Goal: Transaction & Acquisition: Purchase product/service

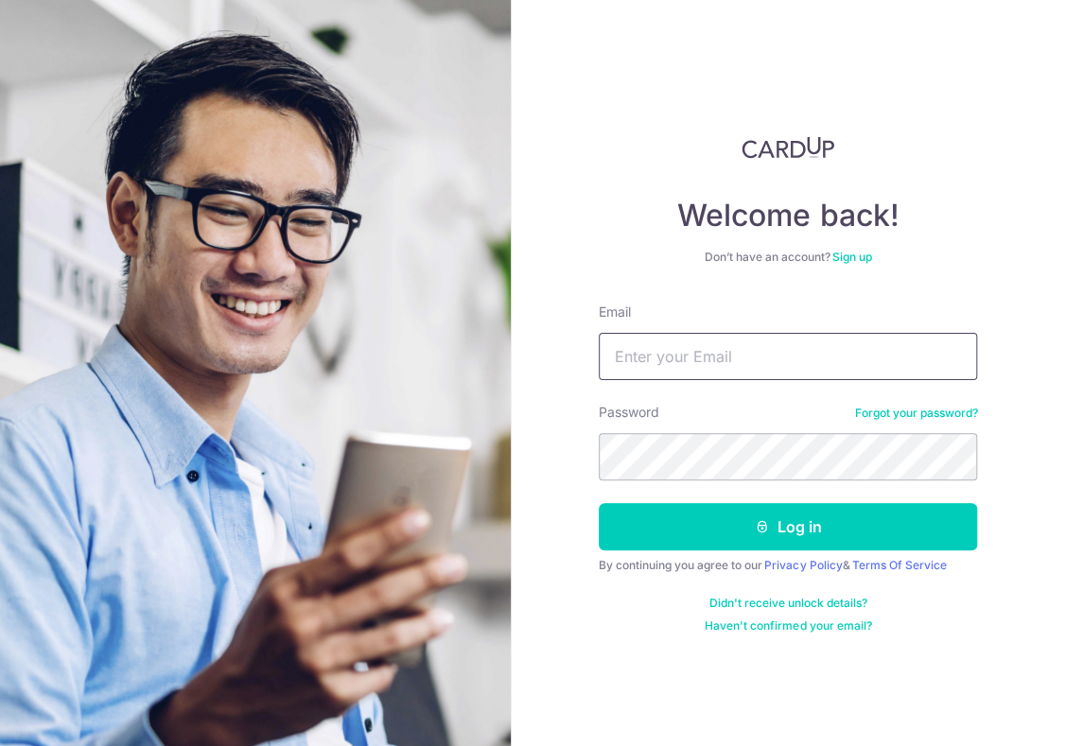
click at [871, 352] on input "Email" at bounding box center [788, 356] width 378 height 47
type input "[PERSON_NAME][EMAIL_ADDRESS][DOMAIN_NAME]"
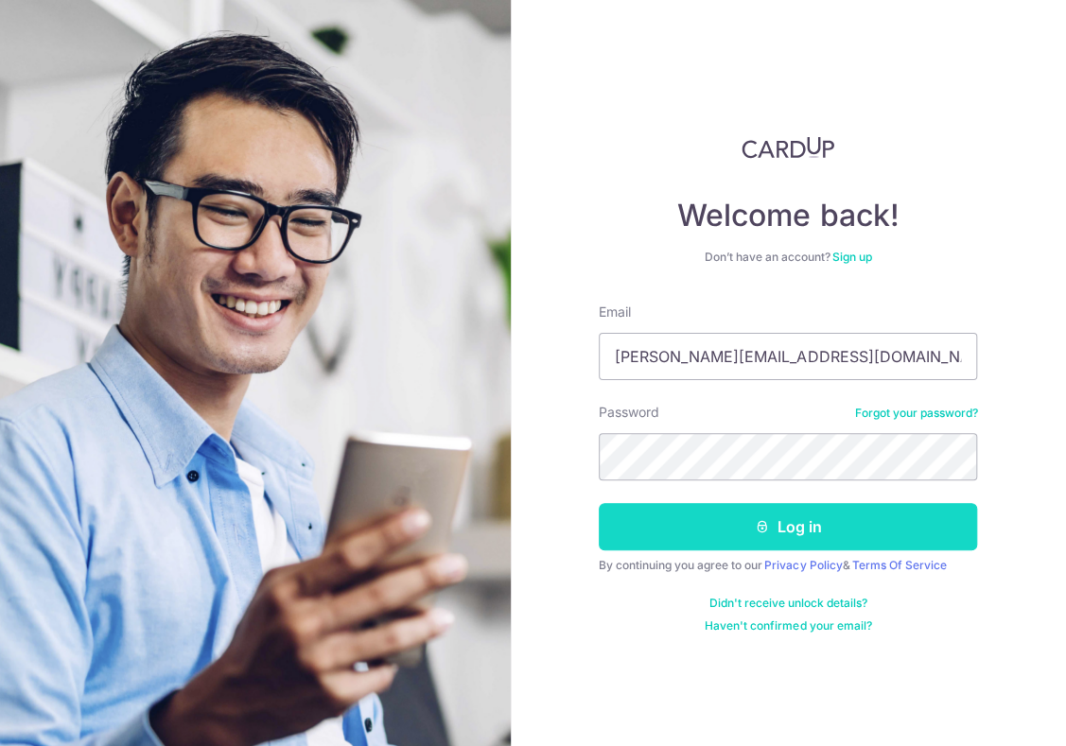
click at [745, 536] on button "Log in" at bounding box center [788, 526] width 378 height 47
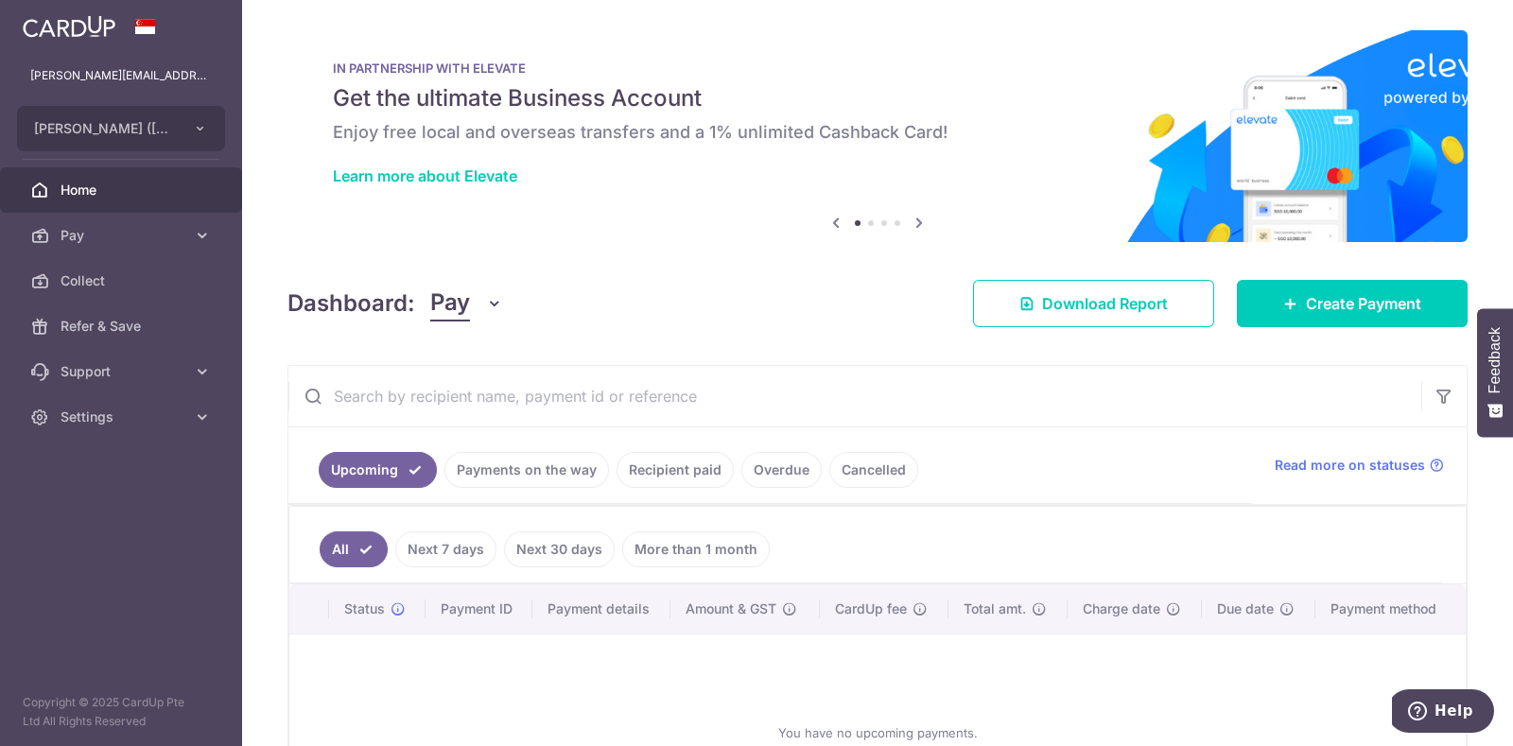
click at [485, 304] on icon "button" at bounding box center [494, 303] width 19 height 19
click at [446, 303] on span "Pay" at bounding box center [450, 304] width 40 height 36
click at [1065, 299] on span "Create Payment" at bounding box center [1363, 303] width 115 height 23
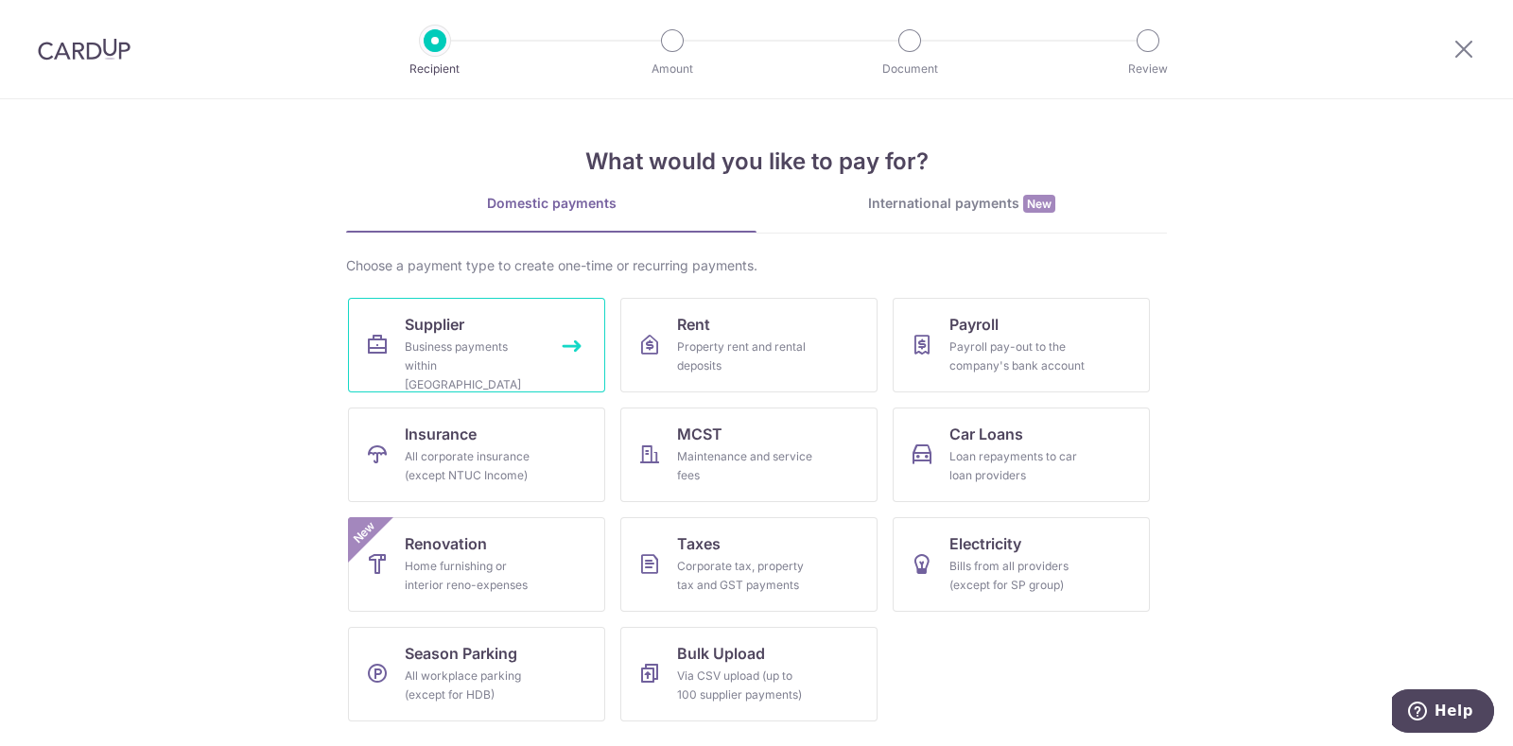
click at [516, 313] on link "Supplier Business payments within Singapore" at bounding box center [476, 345] width 257 height 95
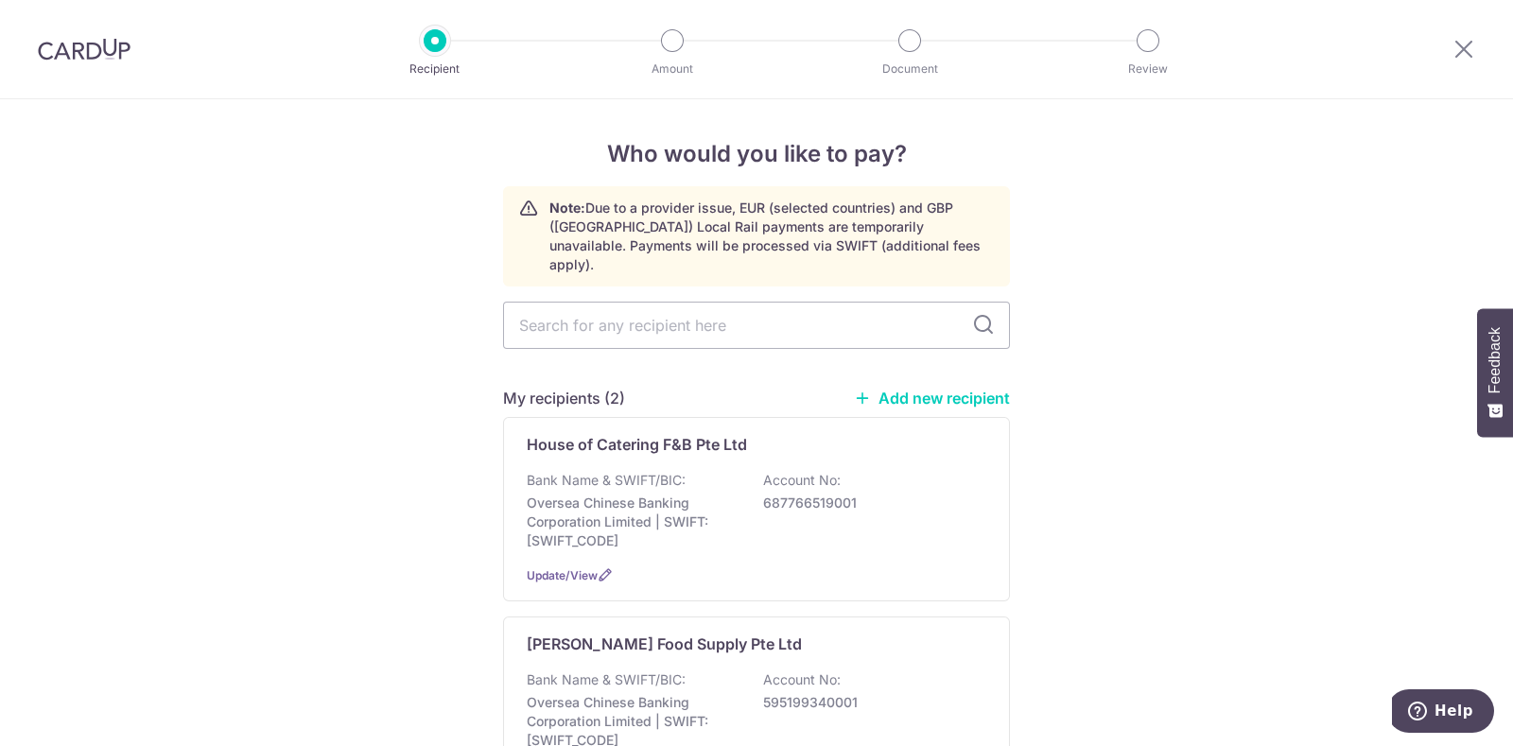
click at [897, 389] on link "Add new recipient" at bounding box center [932, 398] width 156 height 19
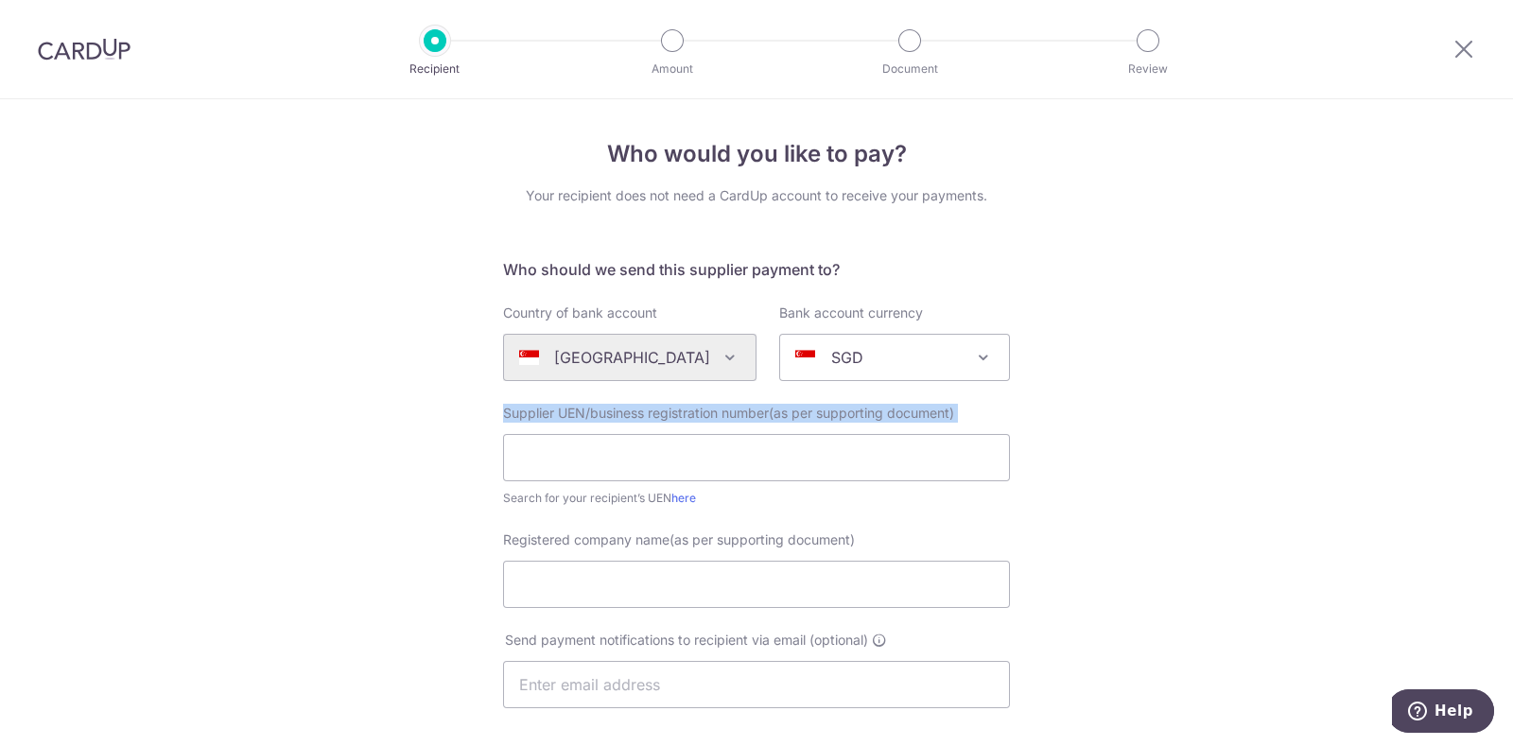
drag, startPoint x: 897, startPoint y: 381, endPoint x: 1026, endPoint y: 406, distance: 131.9
click at [1026, 406] on div "Who would you like to pay? Your recipient does not need a CardUp account to rec…" at bounding box center [756, 672] width 1513 height 1146
drag, startPoint x: 1164, startPoint y: 427, endPoint x: 1303, endPoint y: 435, distance: 139.3
click at [1303, 435] on div "Who would you like to pay? Your recipient does not need a CardUp account to rec…" at bounding box center [756, 672] width 1513 height 1146
click at [691, 468] on input "text" at bounding box center [756, 457] width 507 height 47
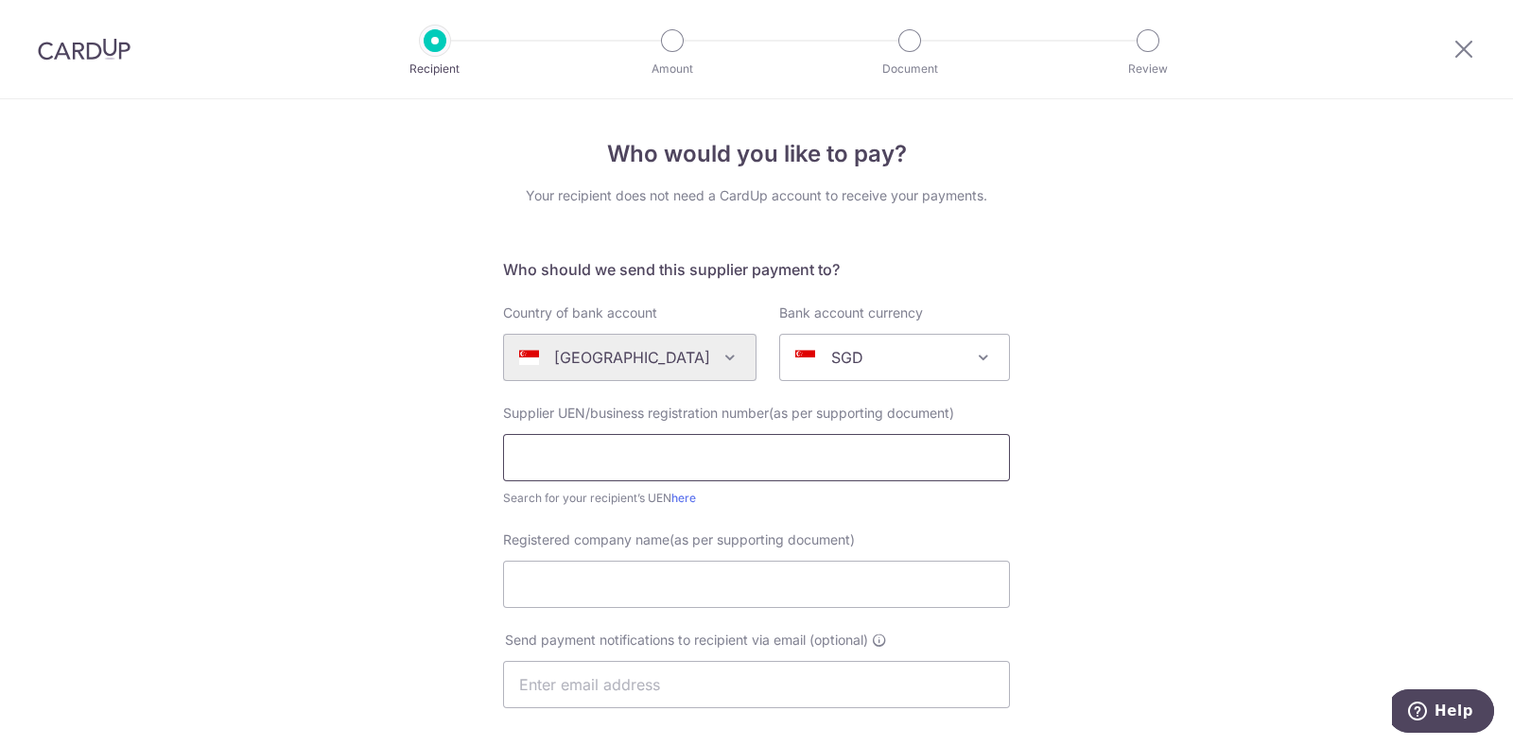
click at [691, 468] on input "text" at bounding box center [756, 457] width 507 height 47
type input "daqw"
click at [620, 593] on input "Registered company name(as per supporting document)" at bounding box center [756, 584] width 507 height 47
type input "afaf"
click at [551, 683] on input "text" at bounding box center [756, 684] width 507 height 47
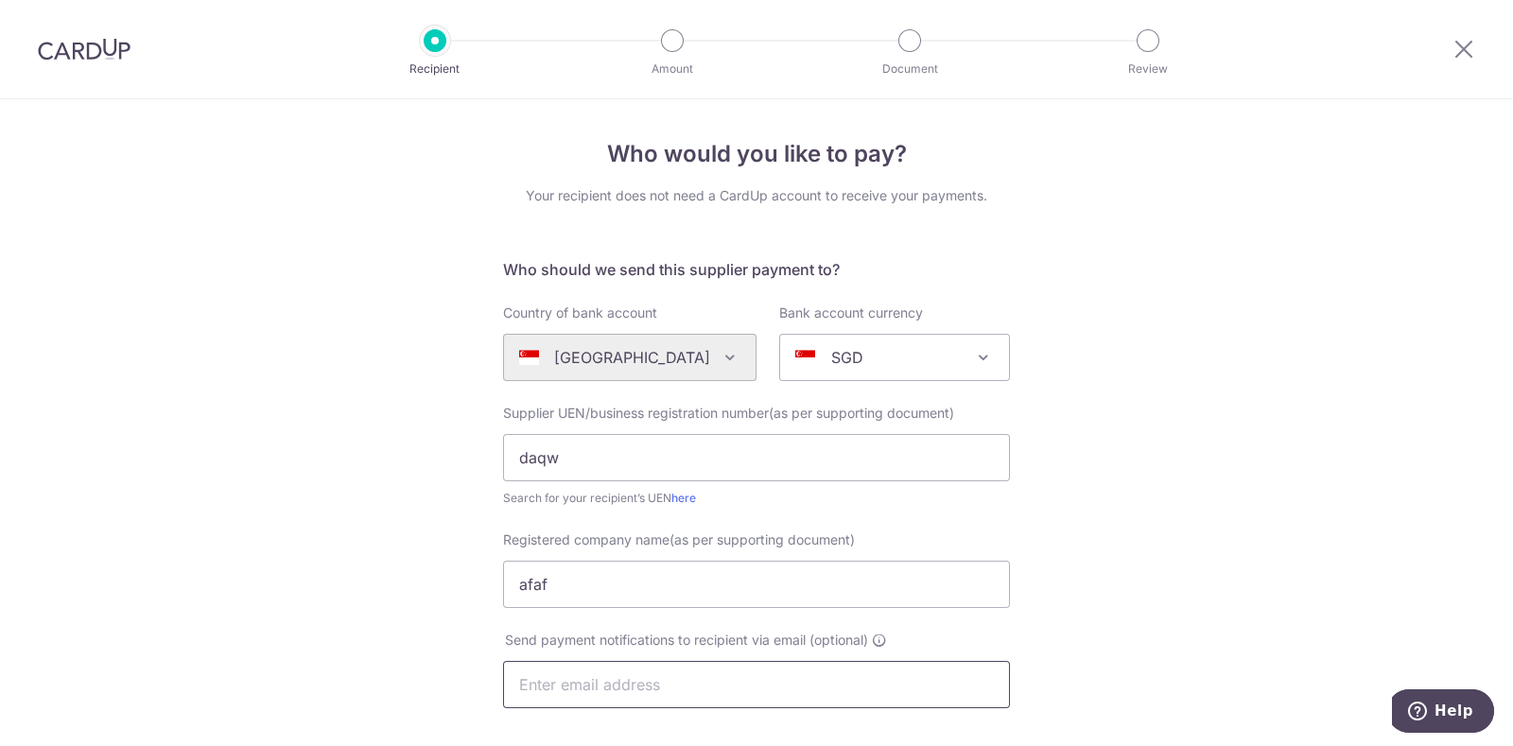
type input "thomas@laohuotang.com.sg"
click at [1102, 475] on div "Who would you like to pay? Your recipient does not need a CardUp account to rec…" at bounding box center [756, 672] width 1513 height 1146
click at [1453, 56] on icon at bounding box center [1464, 49] width 23 height 24
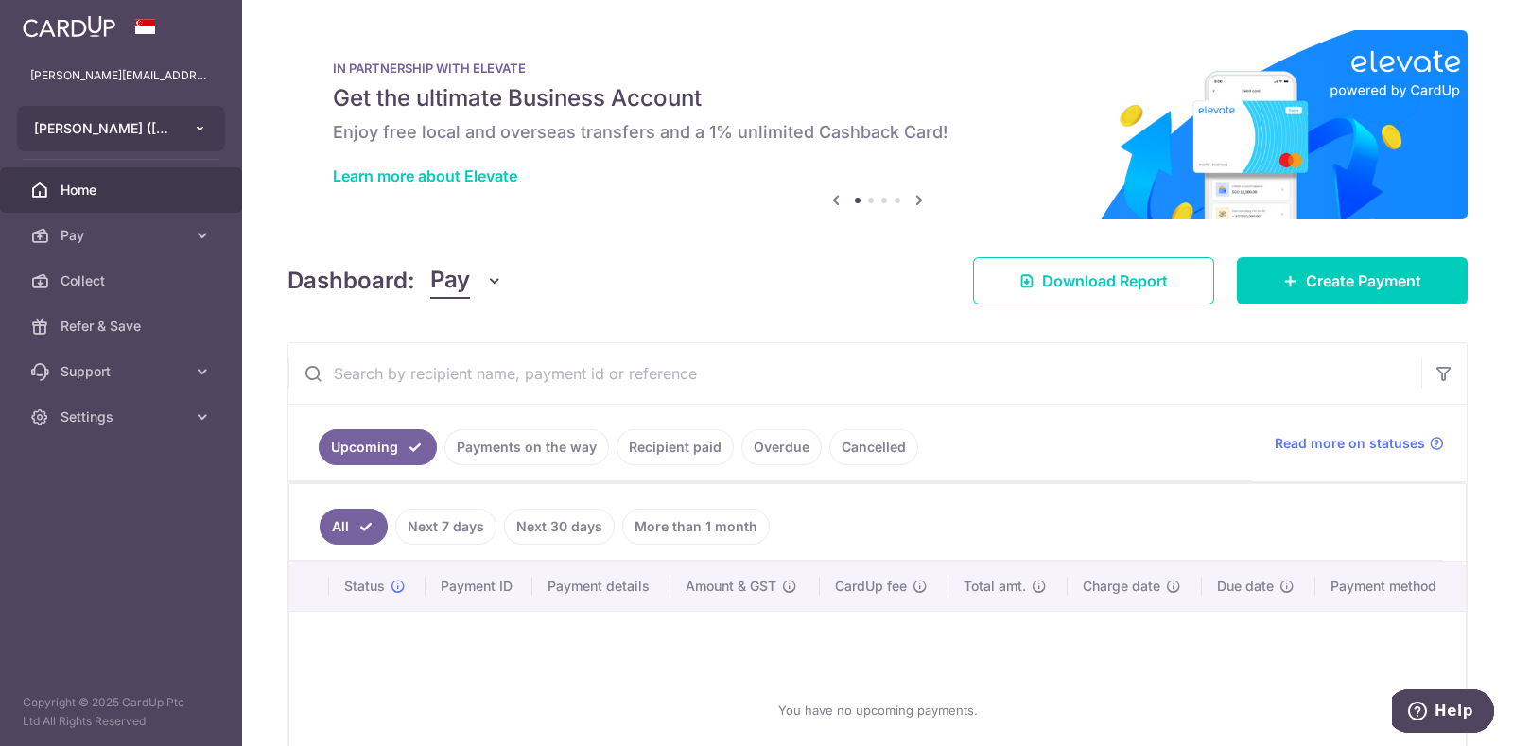
click at [189, 129] on button "KENNY ROGERS (MARINA SQUARE) PTE. LTD." at bounding box center [121, 128] width 208 height 45
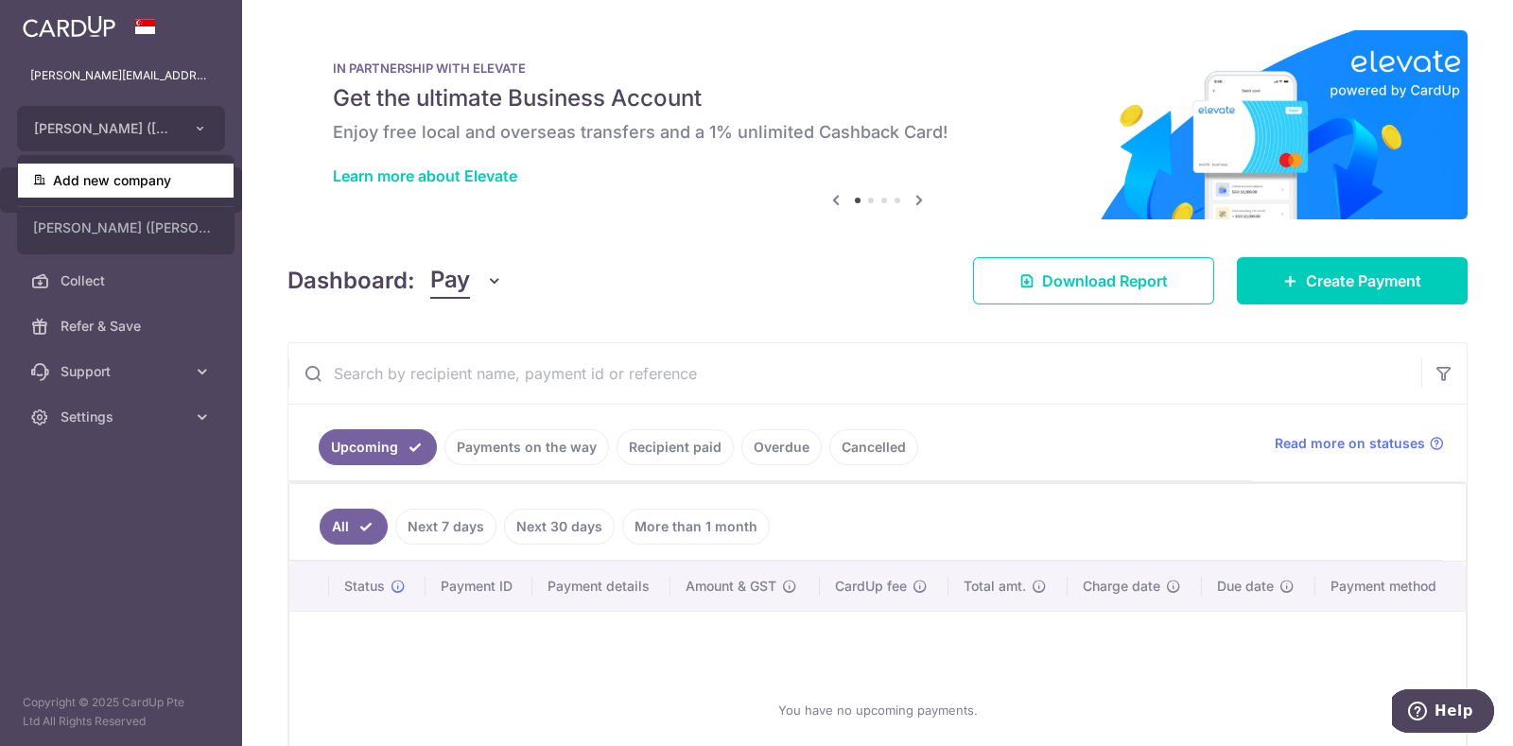
click at [135, 193] on link "Add new company" at bounding box center [126, 181] width 216 height 34
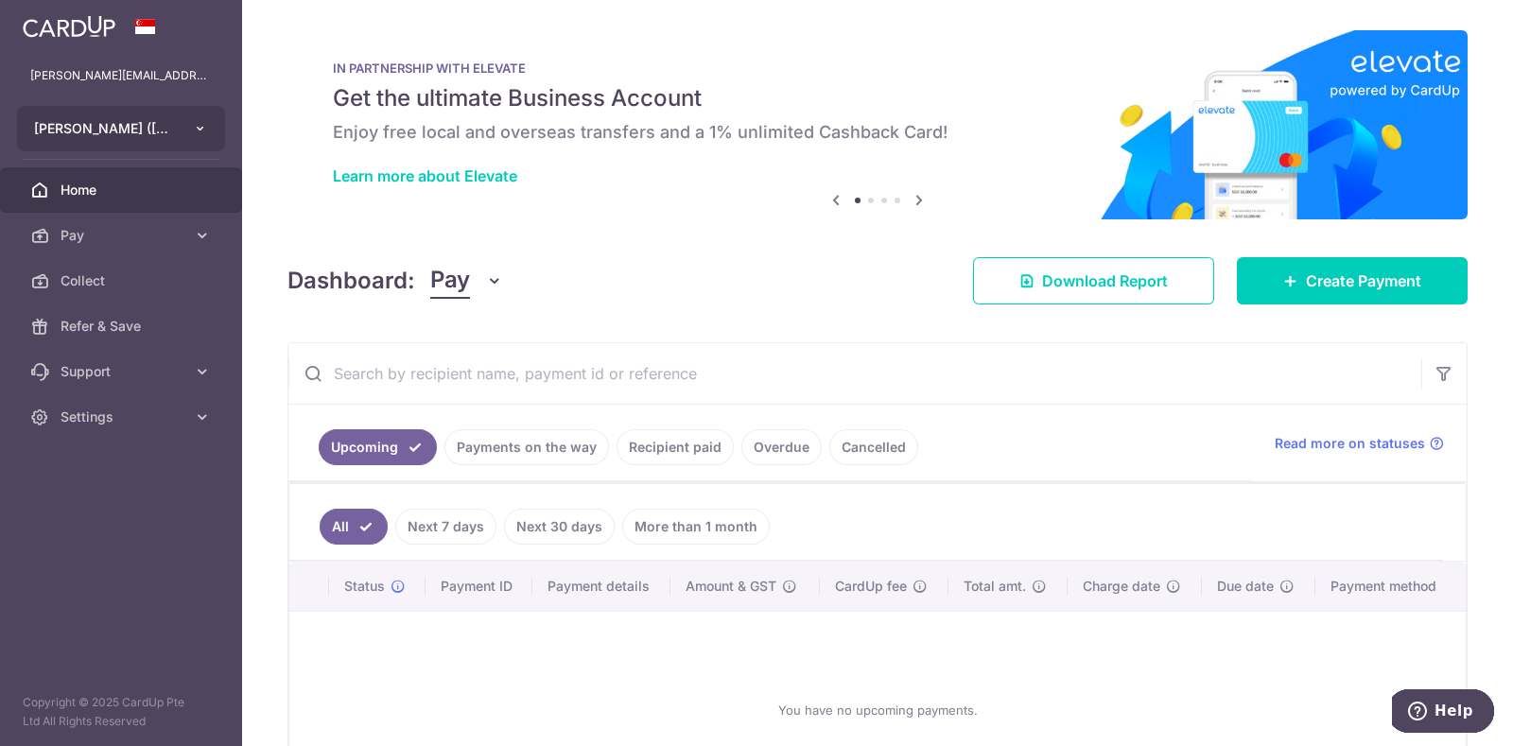
click at [196, 118] on button "KENNY ROGERS (MARINA SQUARE) PTE. LTD." at bounding box center [121, 128] width 208 height 45
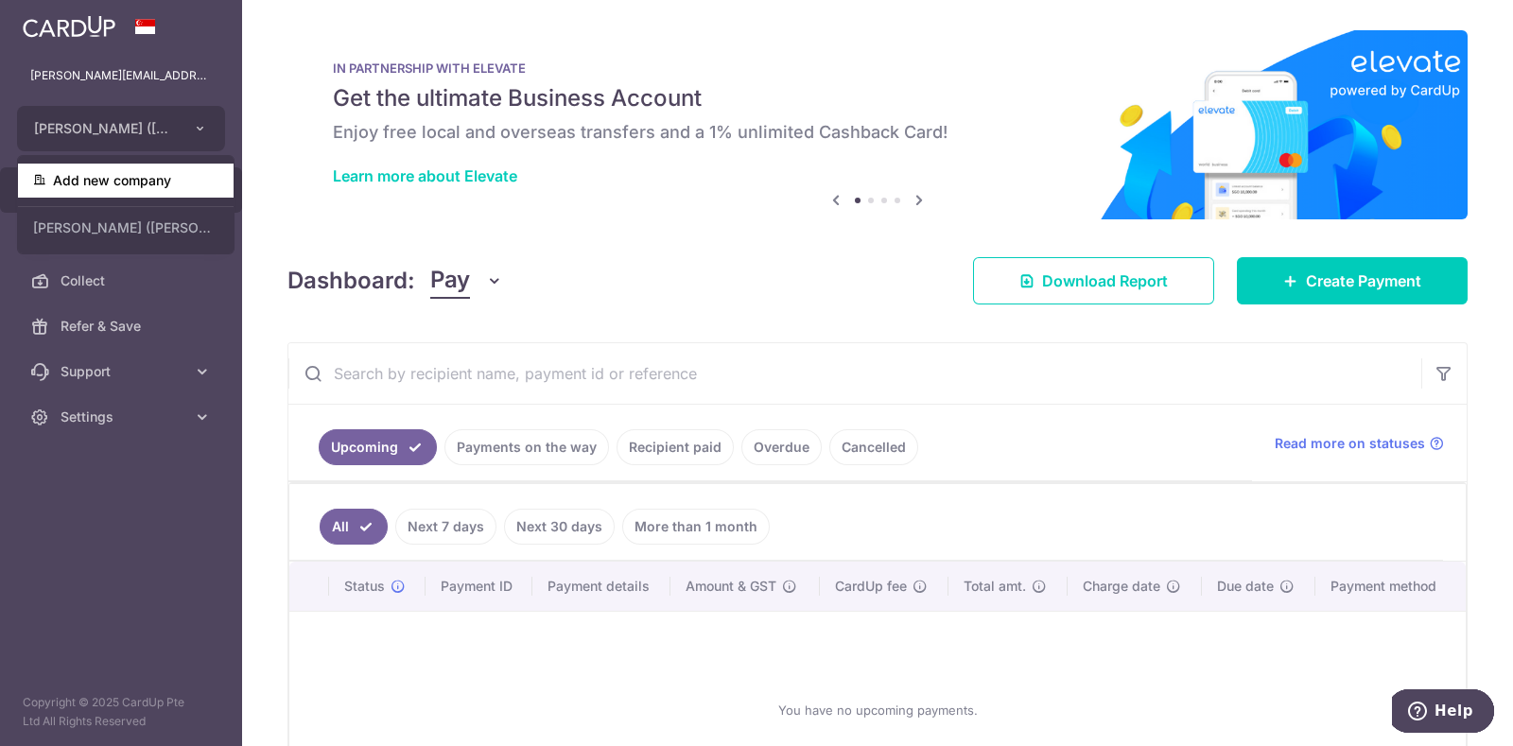
click at [138, 182] on link "Add new company" at bounding box center [126, 181] width 216 height 34
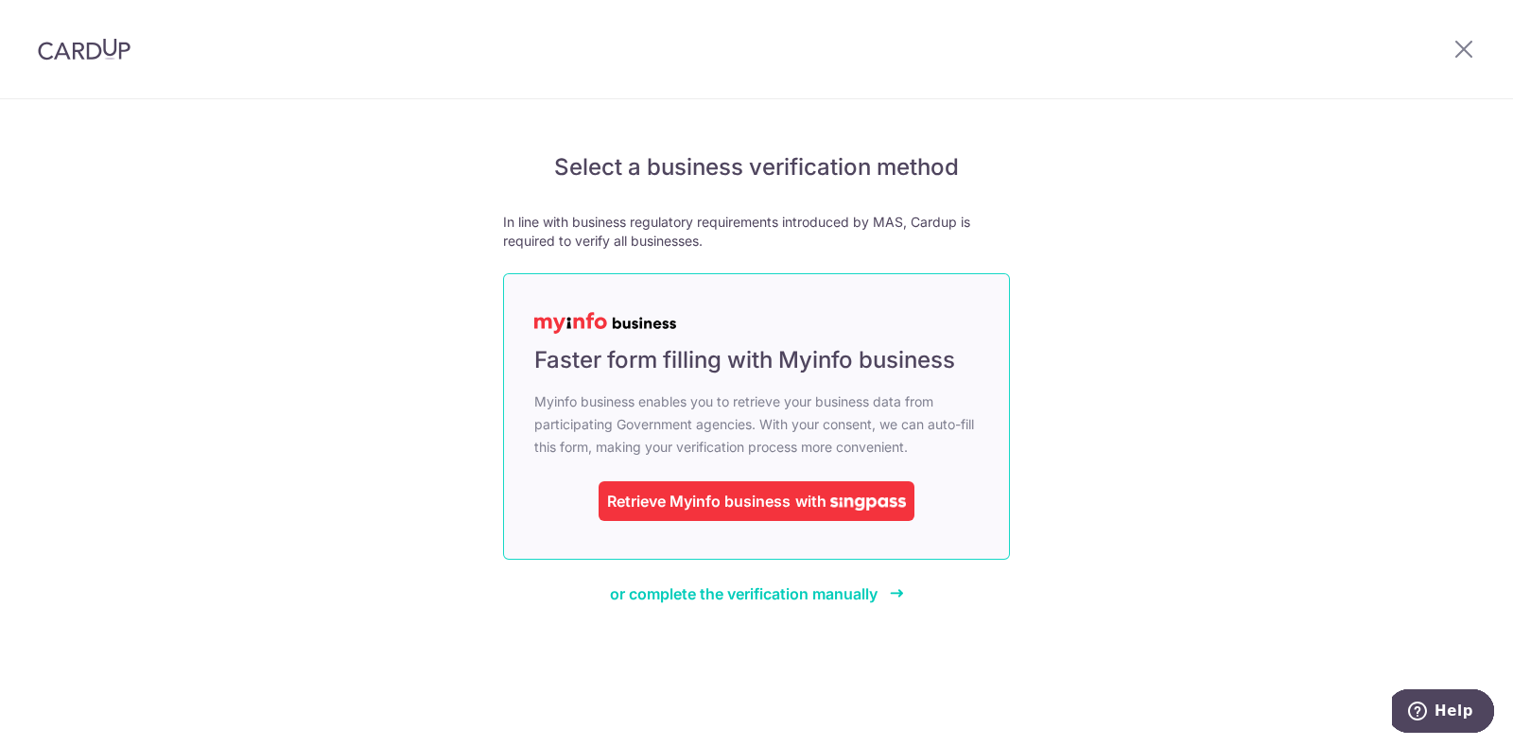
click at [669, 495] on div "Retrieve Myinfo business" at bounding box center [698, 501] width 183 height 23
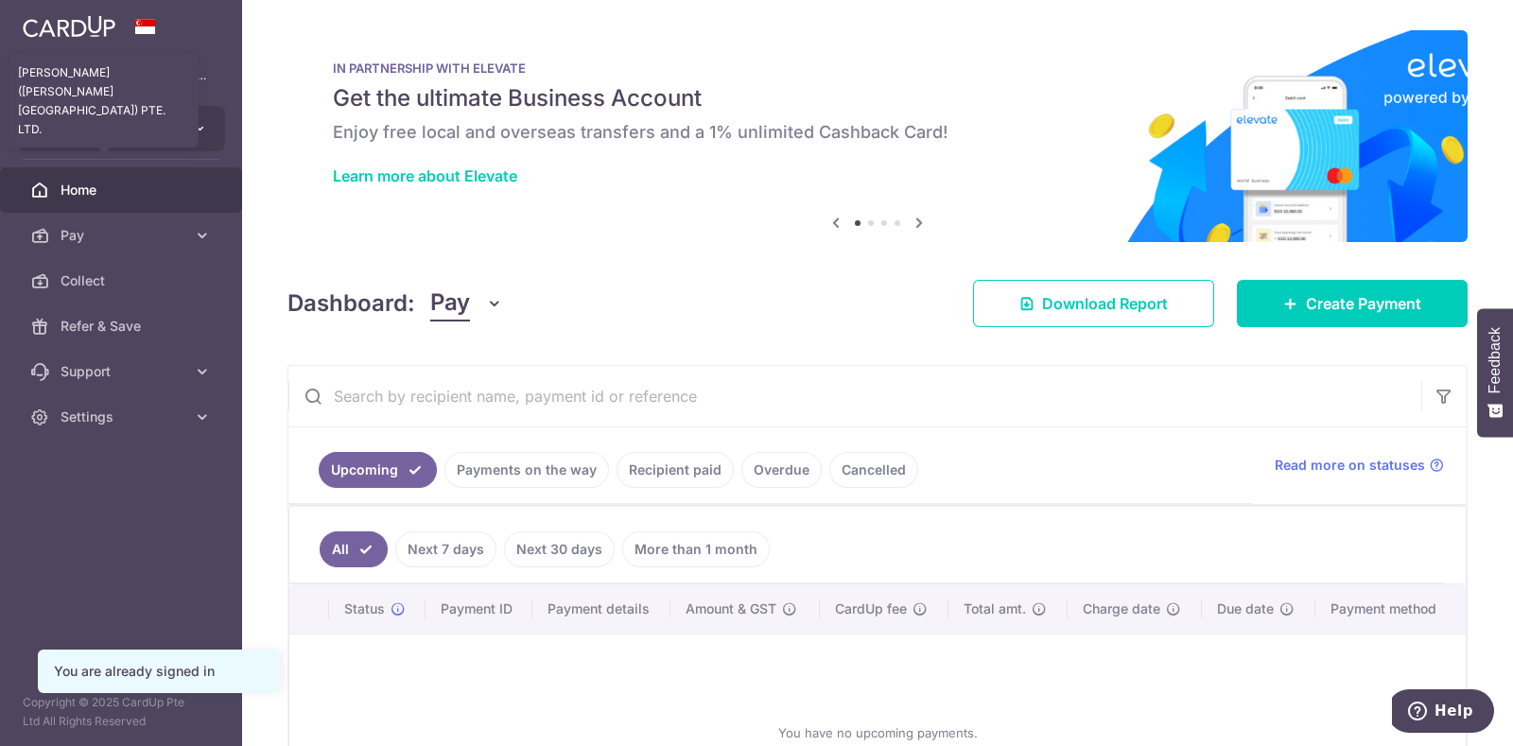
click at [142, 124] on span "KENNY ROGERS (MARINA SQUARE) PTE. LTD." at bounding box center [104, 128] width 140 height 19
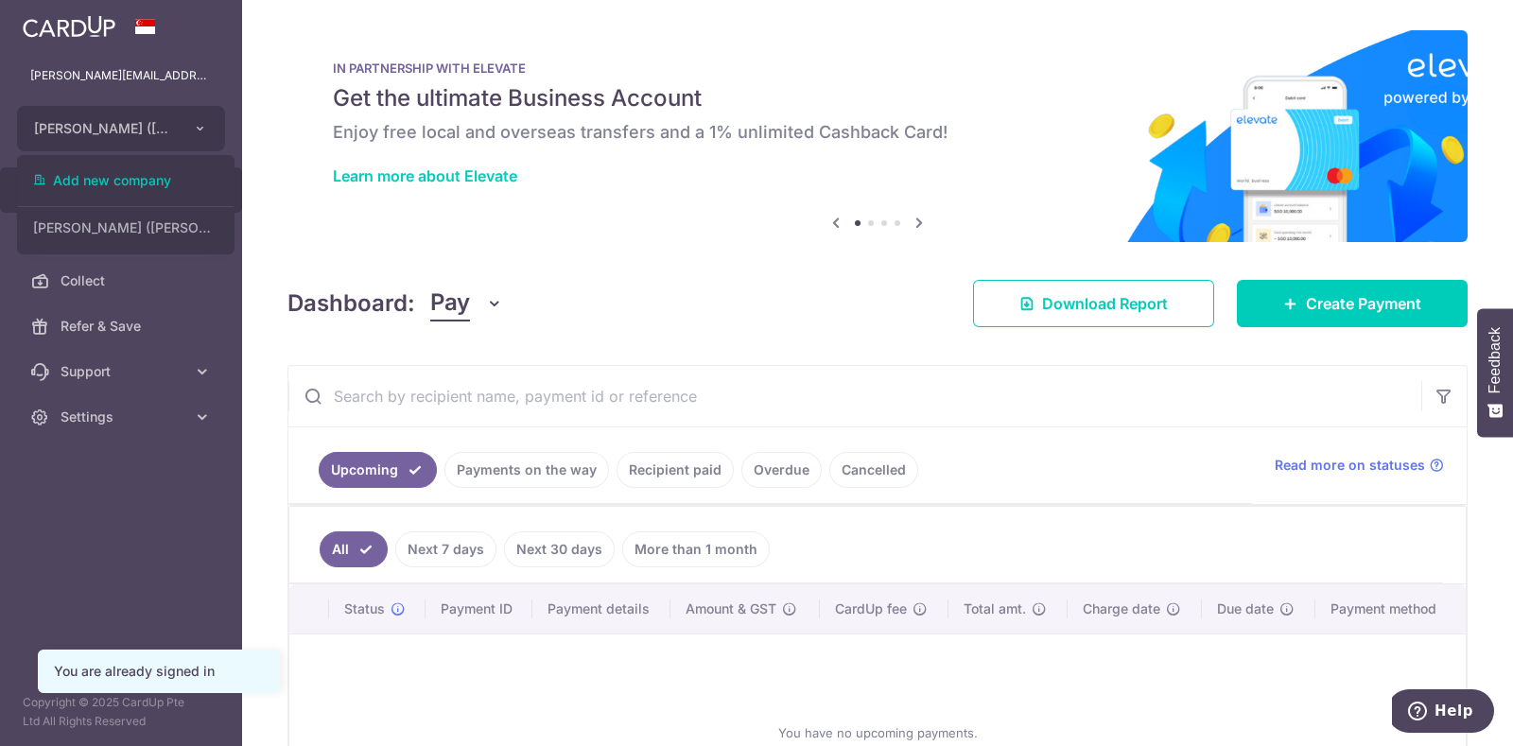
click at [205, 155] on ul "Add new company KENNY ROGERS (MARINA SQUARE) PTE. LTD." at bounding box center [126, 204] width 218 height 99
click at [205, 155] on ul "thomas@laohuotang.com.sg KENNY ROGERS (MARINA SQUARE) PTE. LTD. Add new company…" at bounding box center [121, 246] width 242 height 387
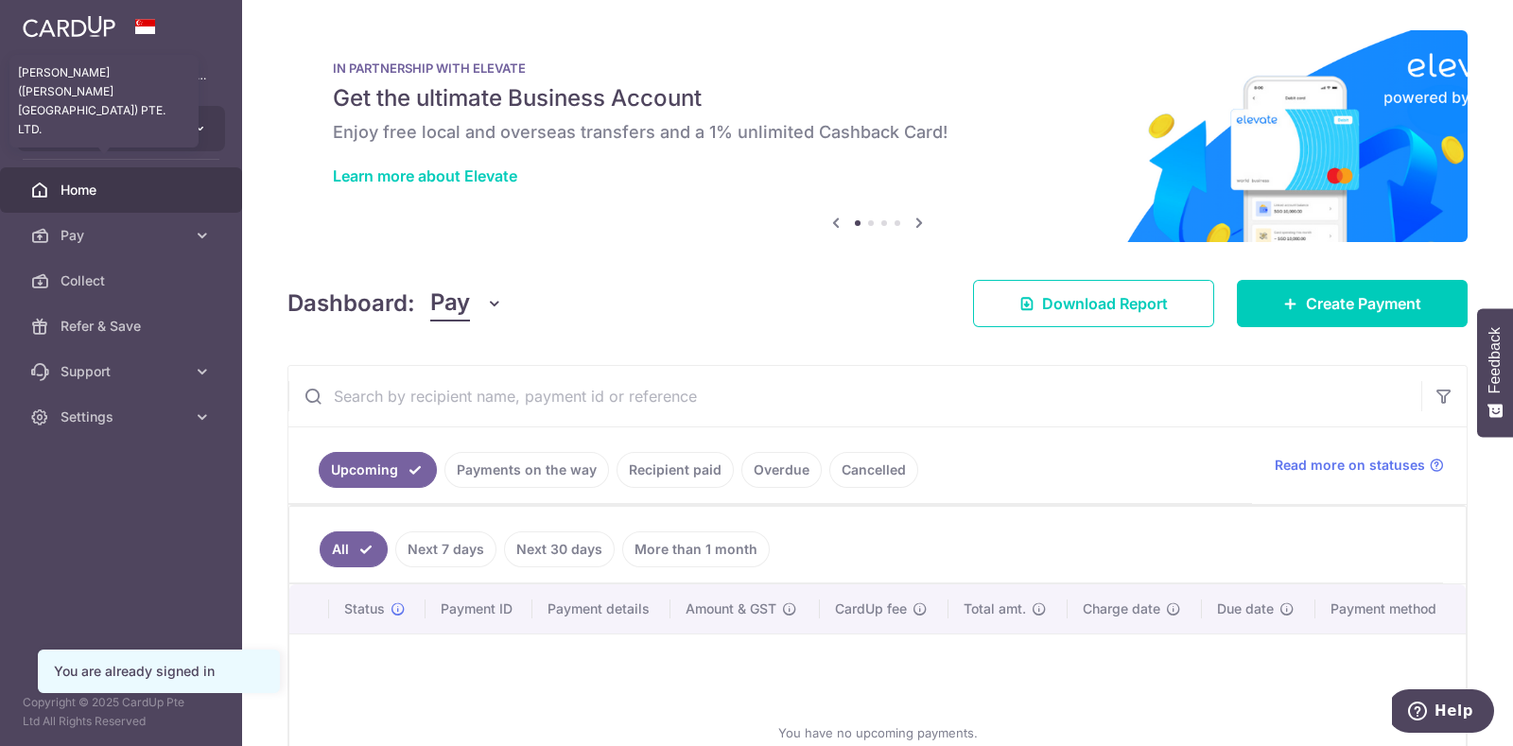
click at [128, 130] on span "KENNY ROGERS (MARINA SQUARE) PTE. LTD." at bounding box center [104, 128] width 140 height 19
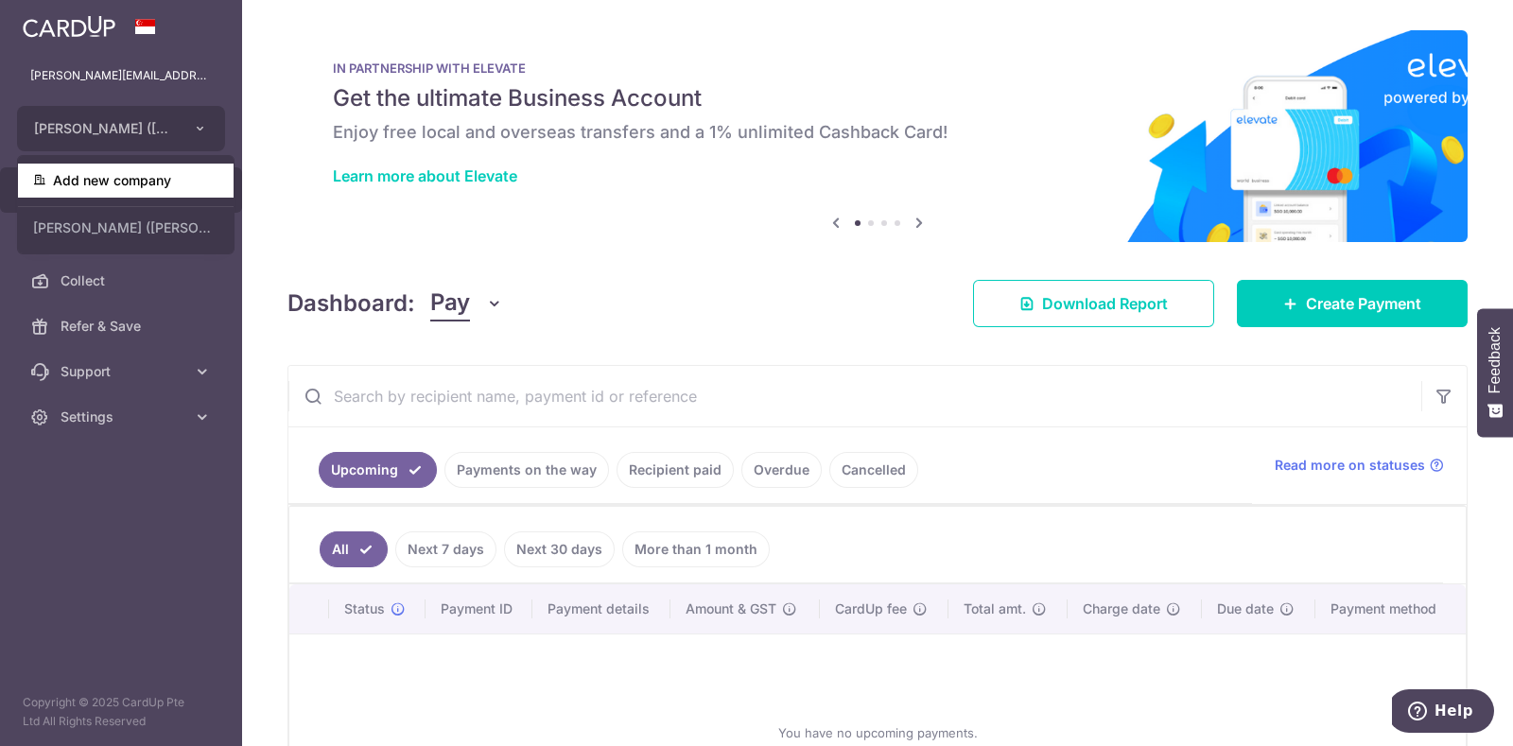
click at [135, 183] on link "Add new company" at bounding box center [126, 181] width 216 height 34
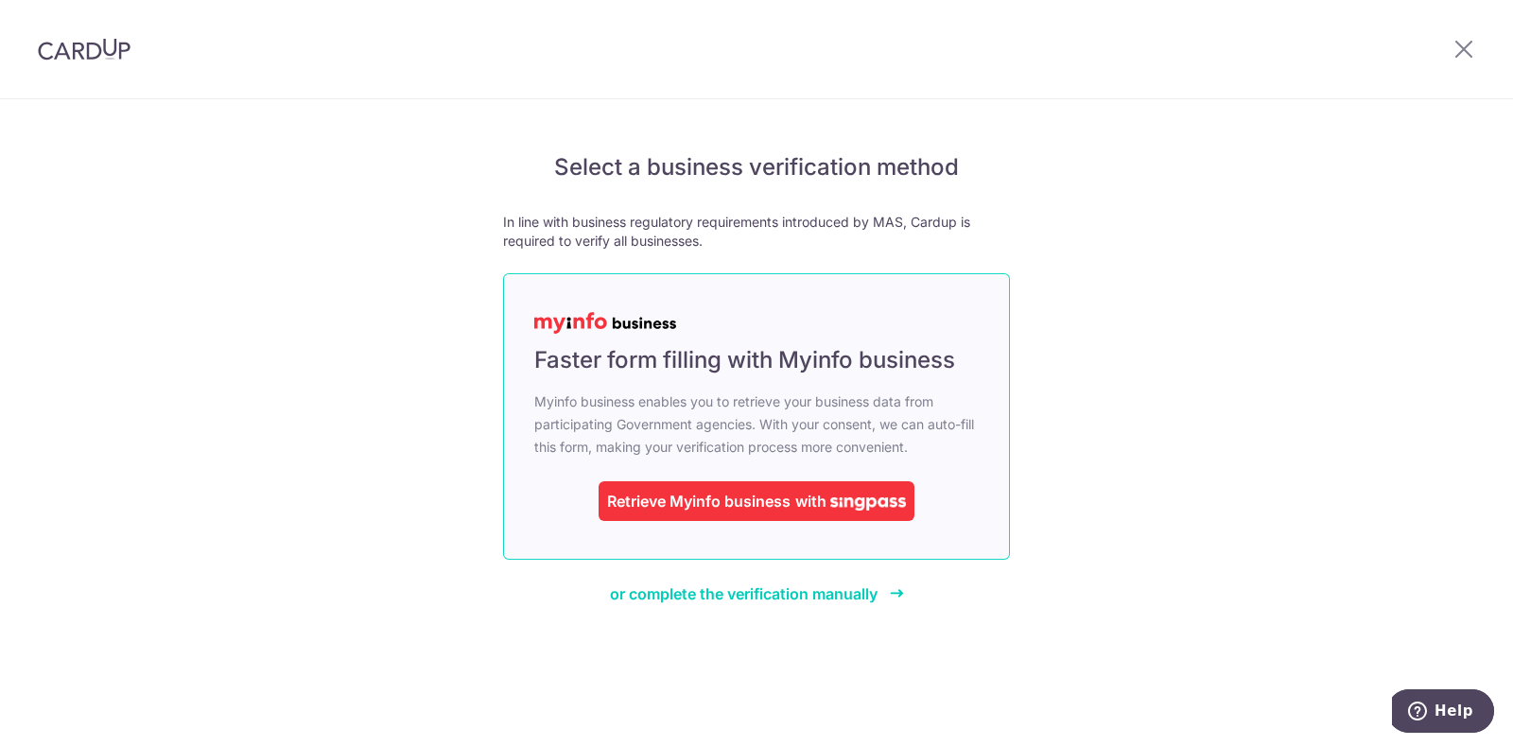
click at [675, 492] on div "Retrieve Myinfo business" at bounding box center [698, 501] width 183 height 23
